Goal: Task Accomplishment & Management: Use online tool/utility

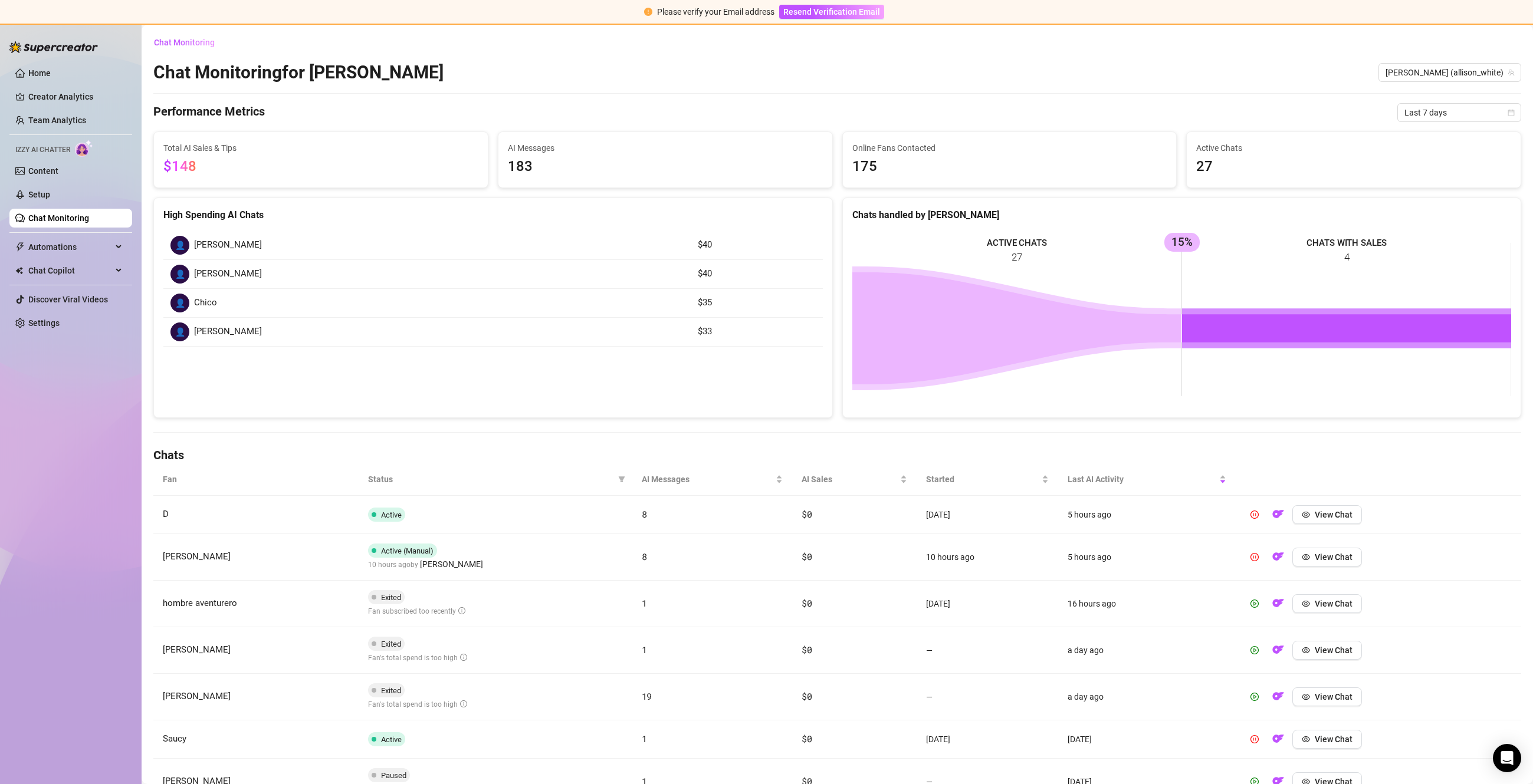
click at [78, 205] on ul "Home Creator Analytics Team Analytics Izzy AI Chatter Content Setup Chat Monito…" at bounding box center [71, 198] width 123 height 278
click at [50, 190] on link "Setup" at bounding box center [39, 195] width 22 height 10
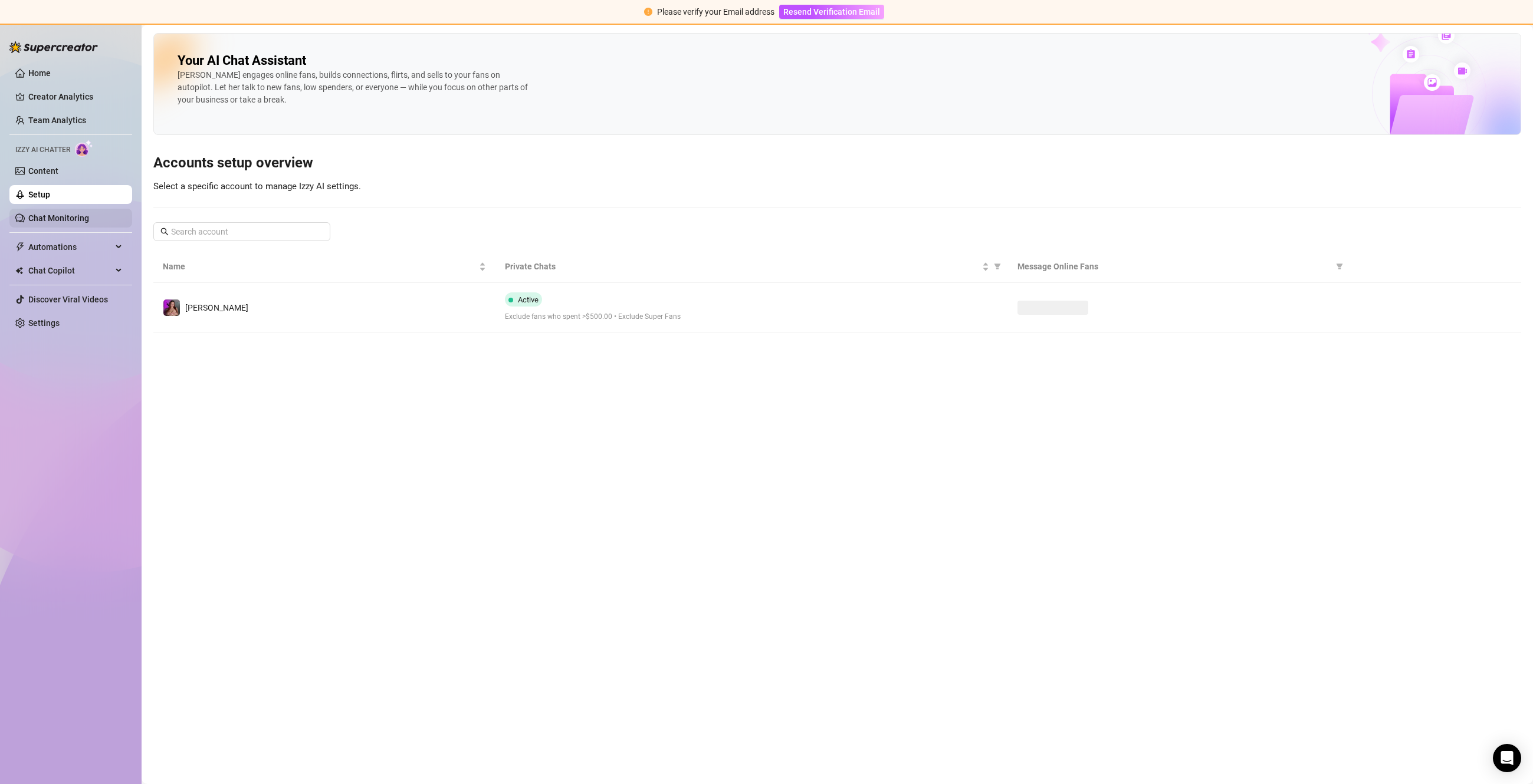
click at [73, 216] on link "Chat Monitoring" at bounding box center [59, 218] width 61 height 10
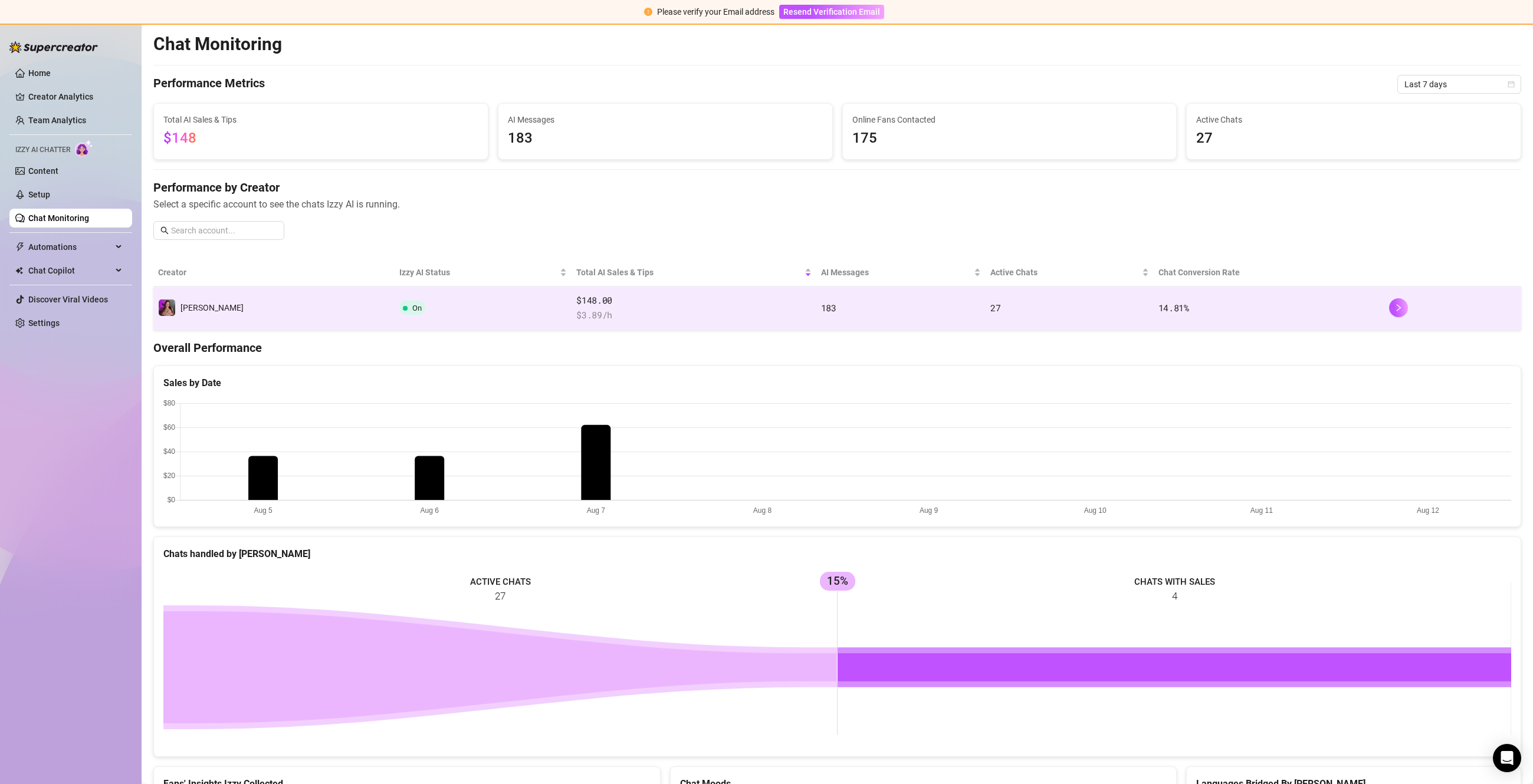
click at [395, 301] on td "On" at bounding box center [483, 308] width 177 height 44
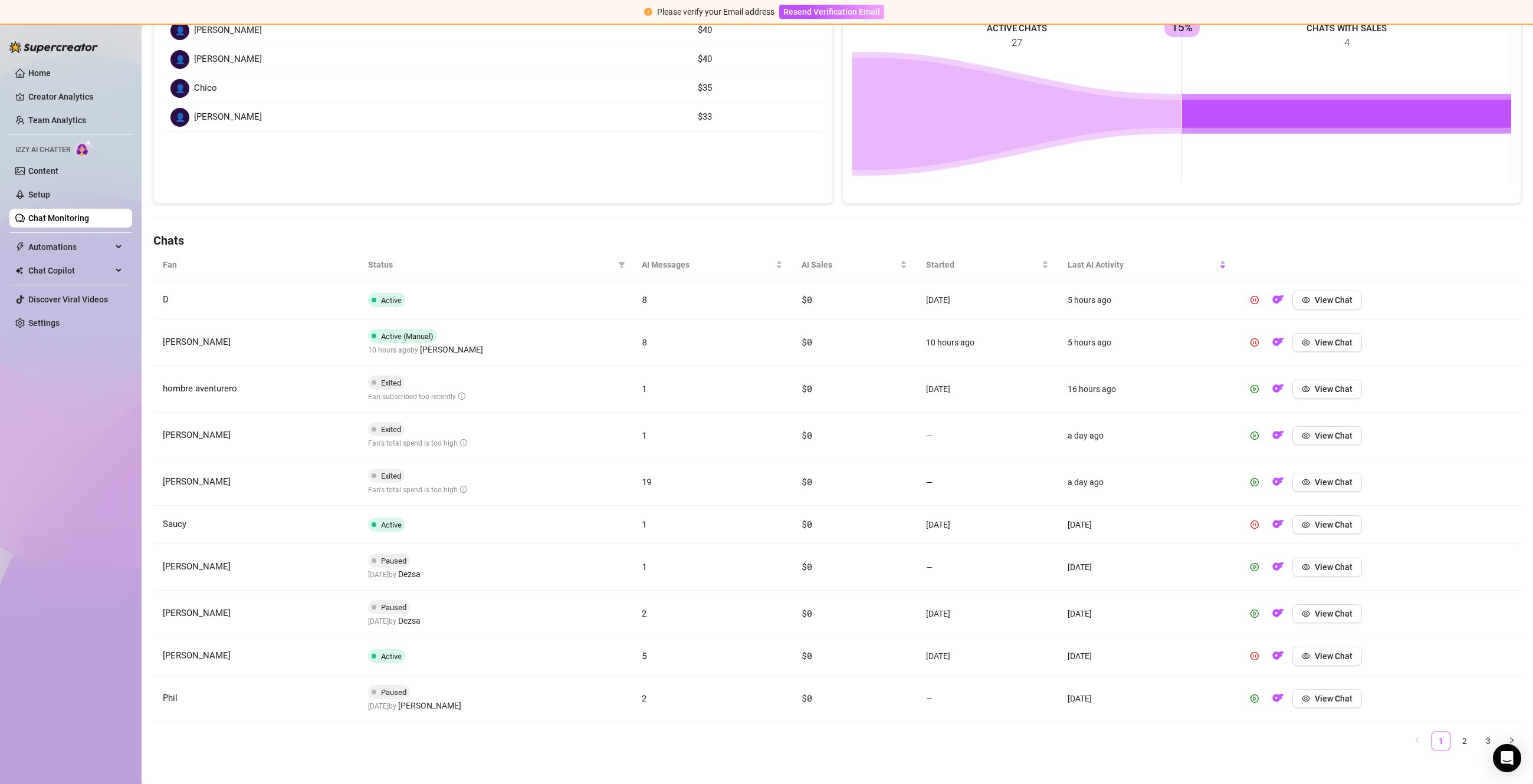
scroll to position [226, 0]
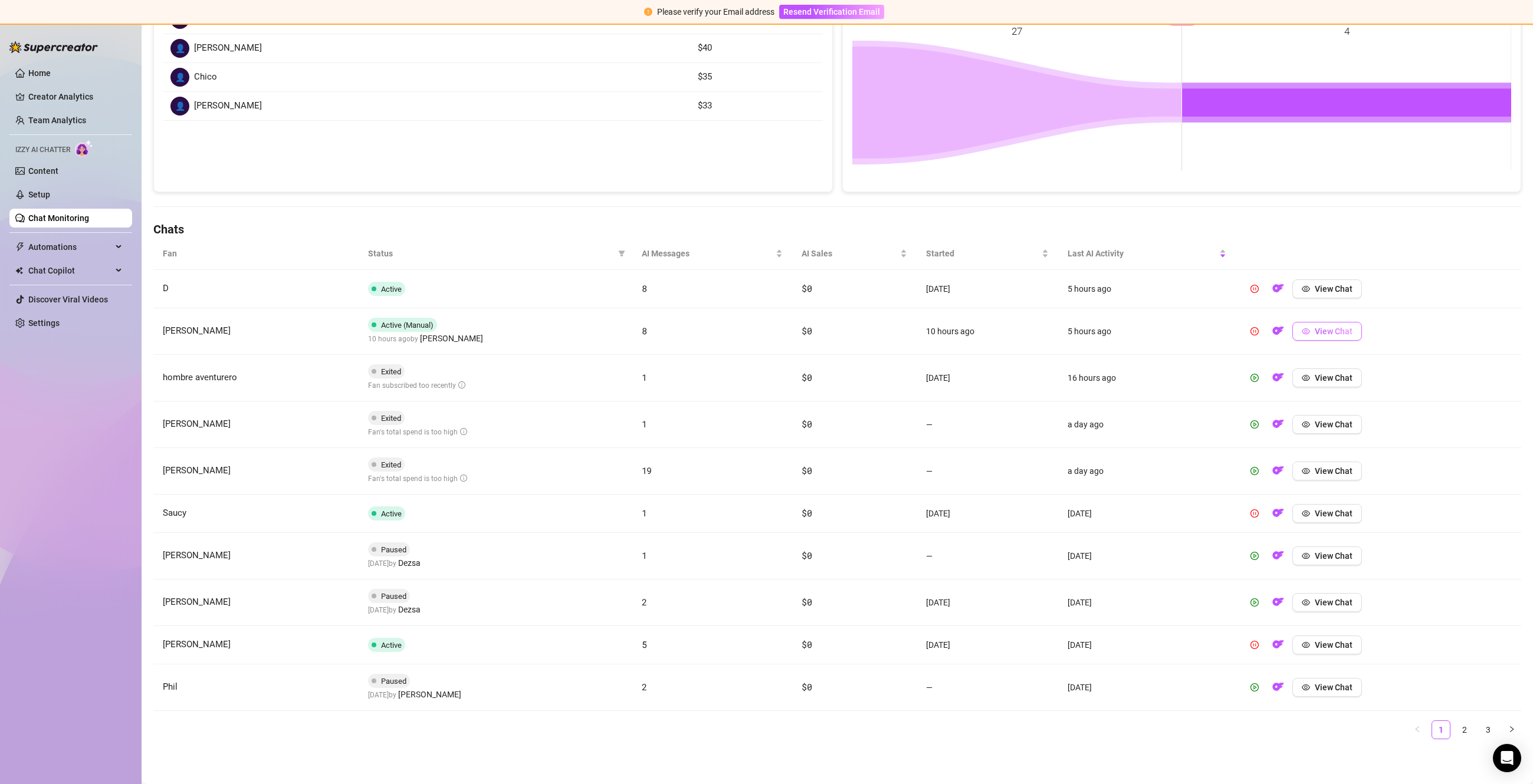
click at [1355, 338] on button "View Chat" at bounding box center [1327, 331] width 70 height 19
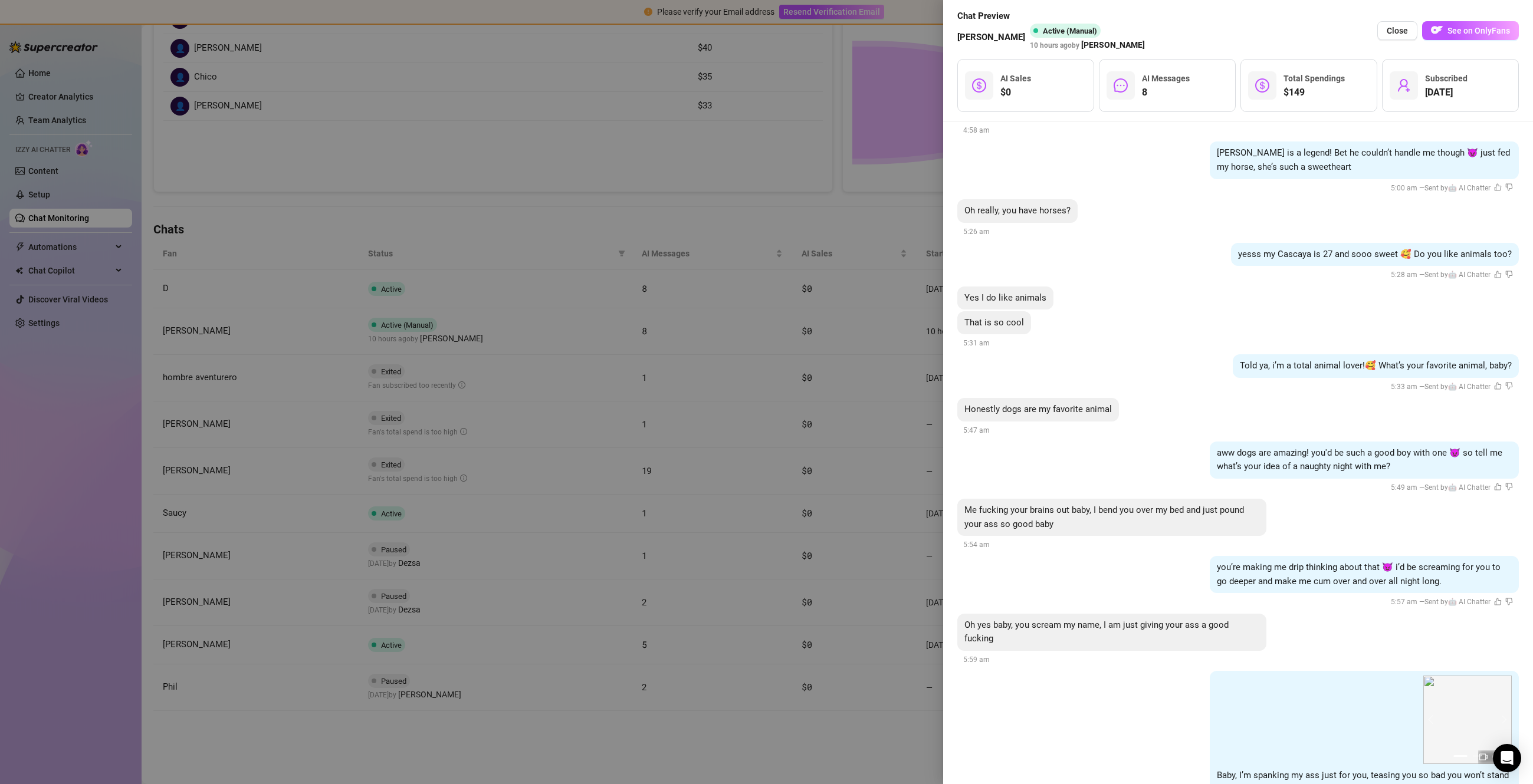
scroll to position [1498, 0]
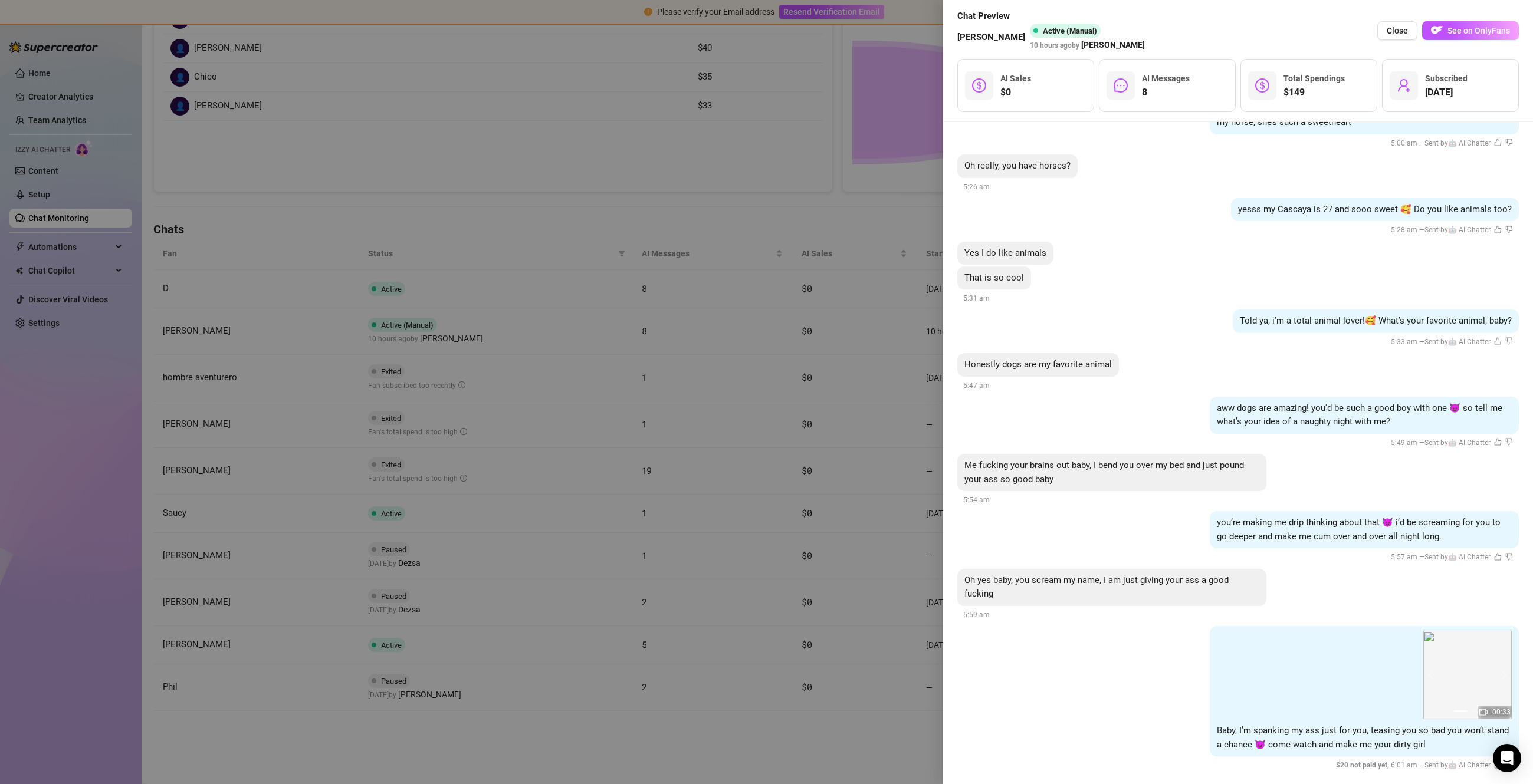
click at [817, 550] on div at bounding box center [766, 392] width 1533 height 784
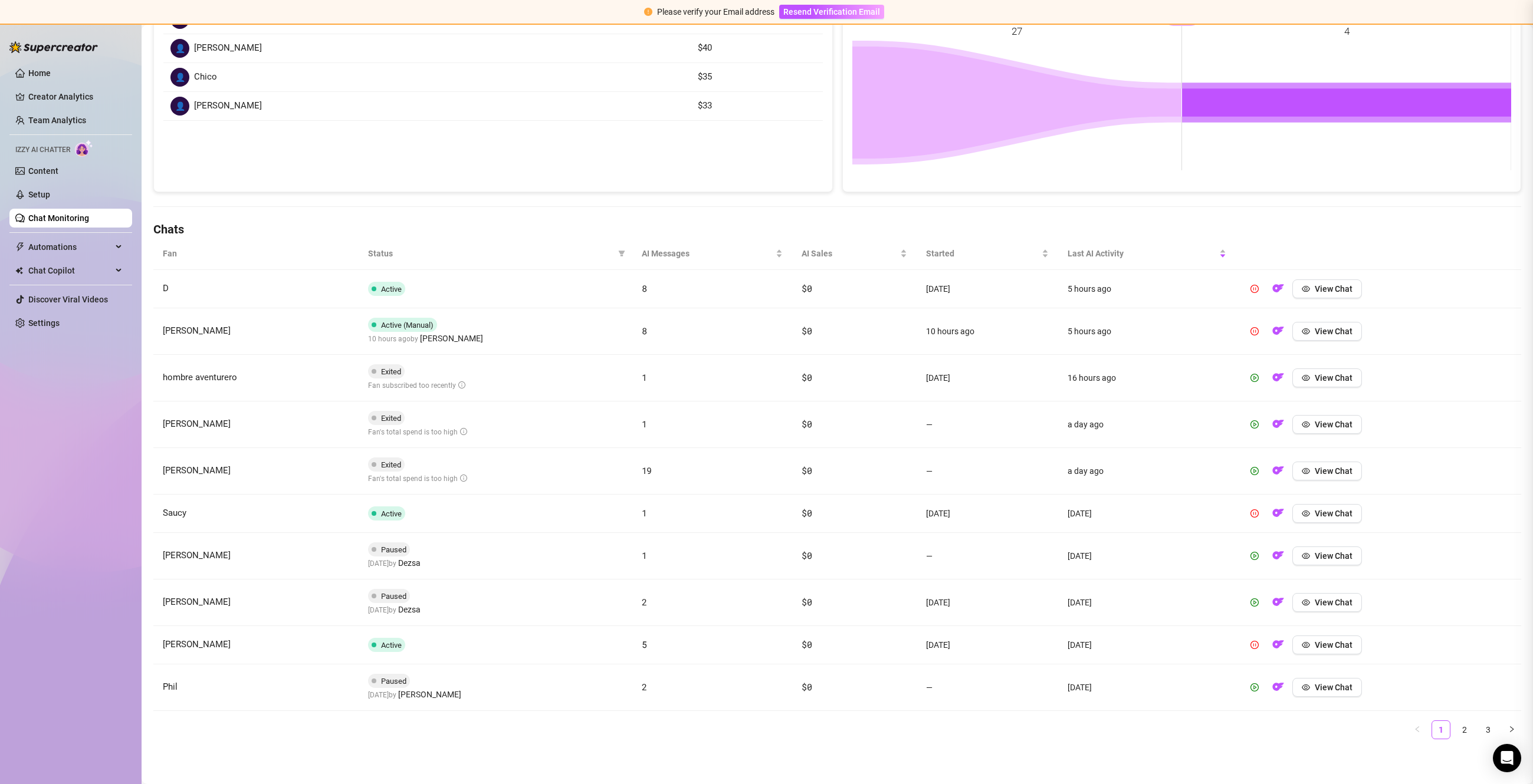
scroll to position [0, 0]
click at [1336, 378] on span "View Chat" at bounding box center [1334, 378] width 38 height 10
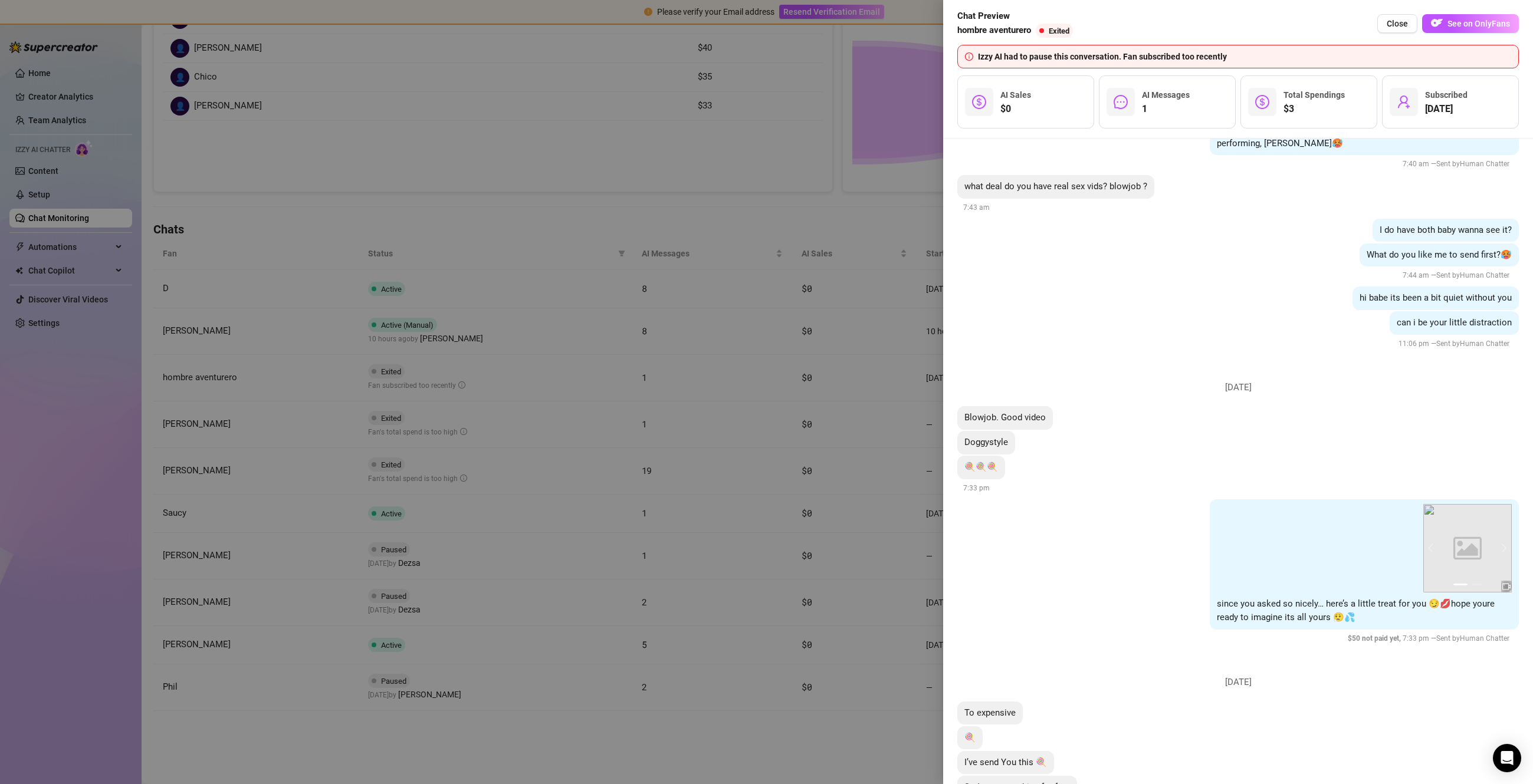
scroll to position [303, 0]
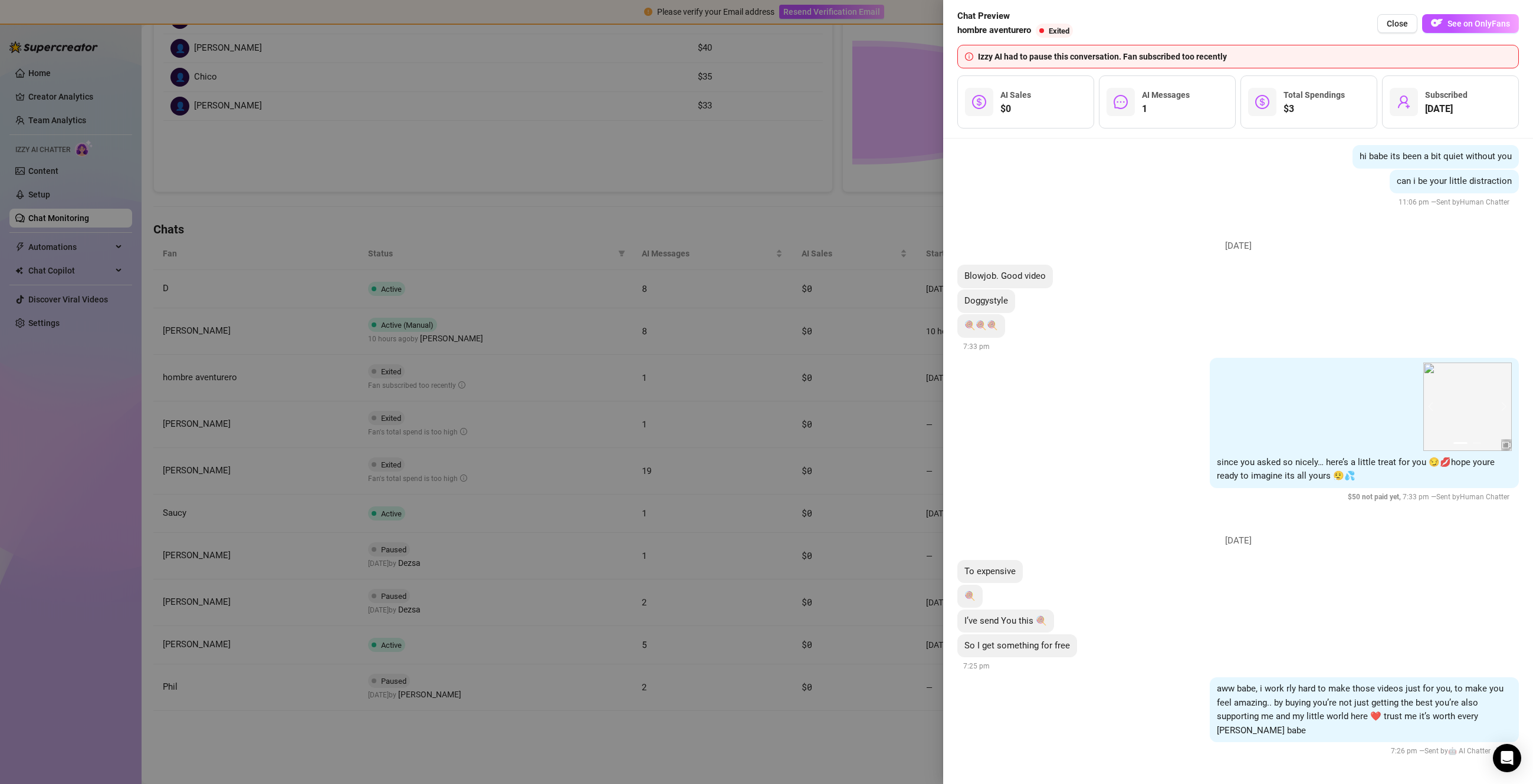
click at [793, 640] on div at bounding box center [766, 392] width 1533 height 784
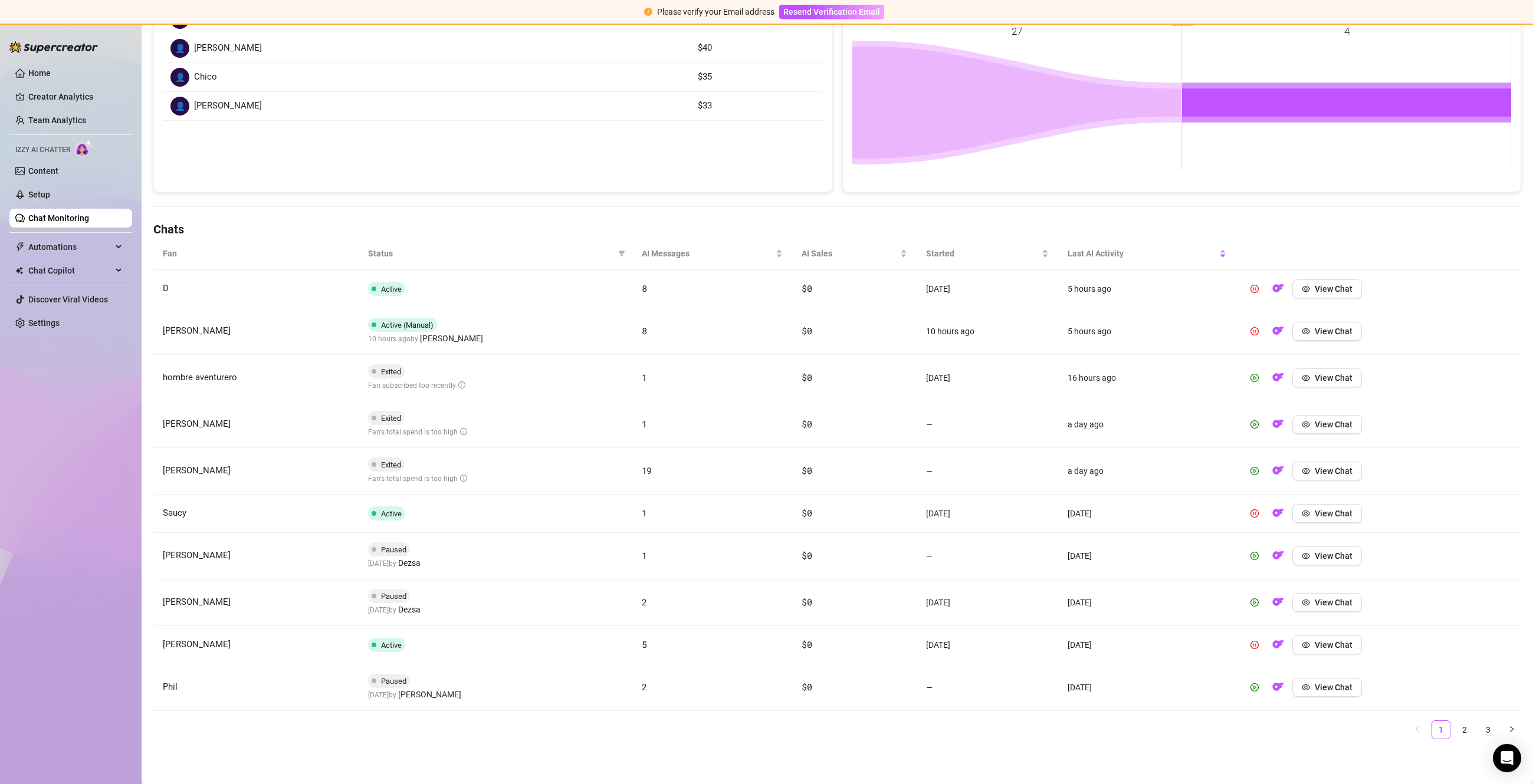
scroll to position [0, 0]
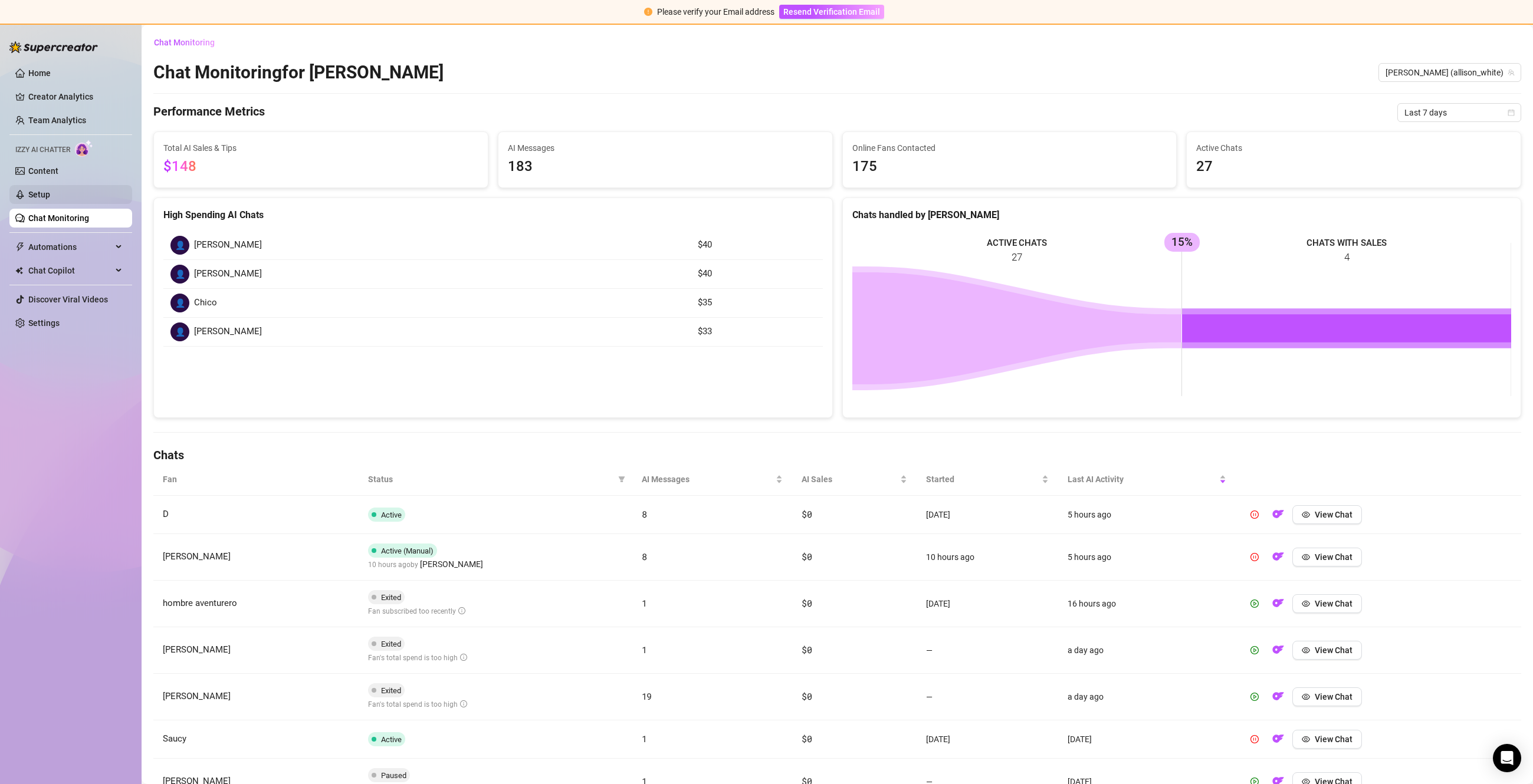
click at [50, 194] on link "Setup" at bounding box center [39, 195] width 22 height 10
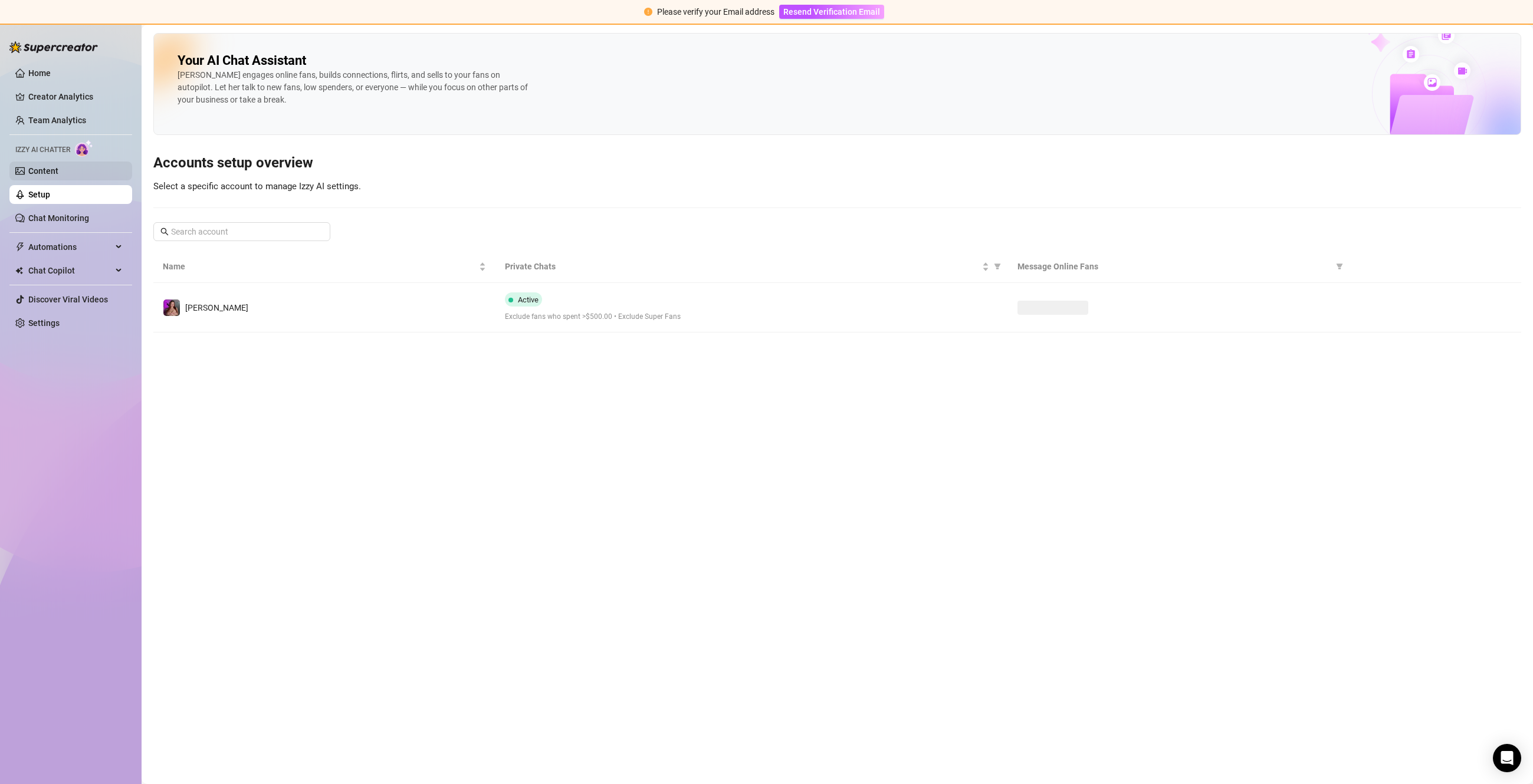
click at [48, 166] on link "Content" at bounding box center [44, 170] width 31 height 10
